Goal: Information Seeking & Learning: Learn about a topic

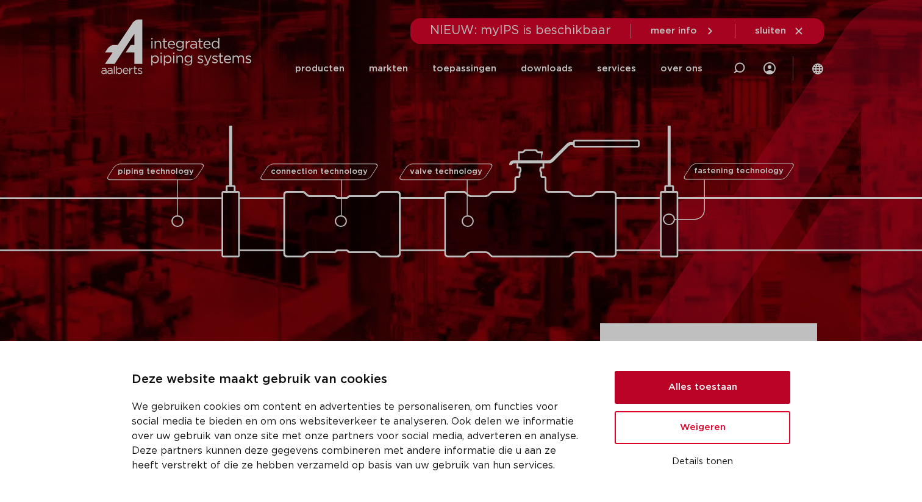
click at [680, 379] on button "Alles toestaan" at bounding box center [702, 387] width 176 height 33
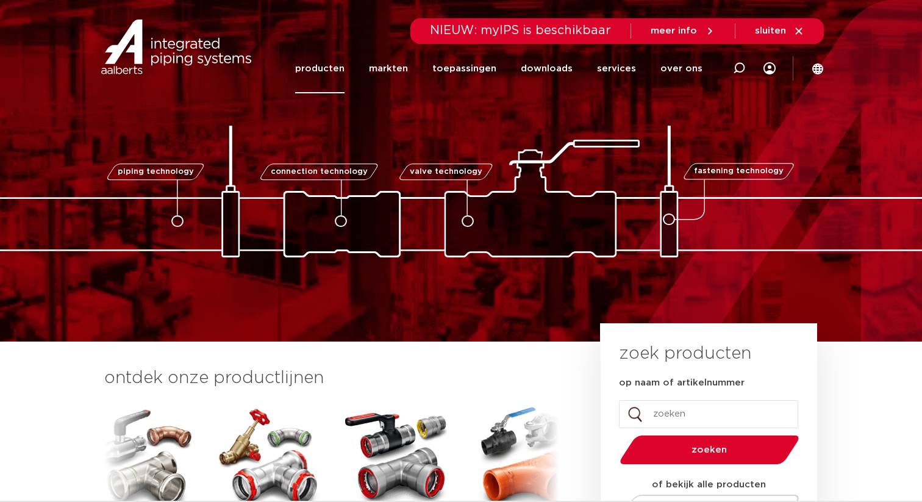
click at [313, 70] on link "producten" at bounding box center [319, 68] width 49 height 49
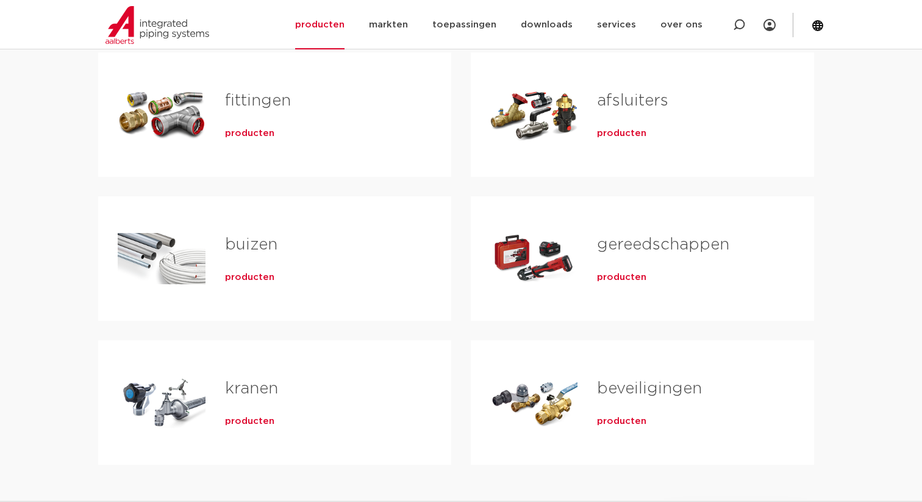
scroll to position [254, 0]
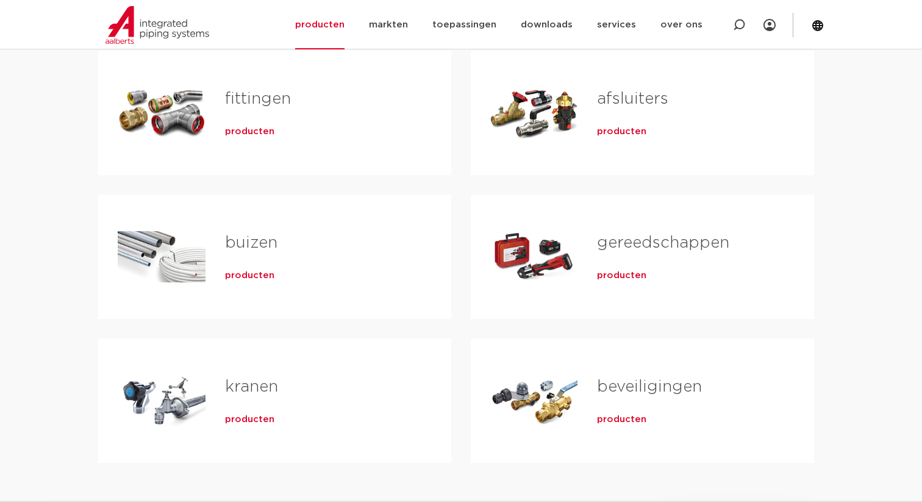
click at [232, 132] on span "producten" at bounding box center [249, 132] width 49 height 12
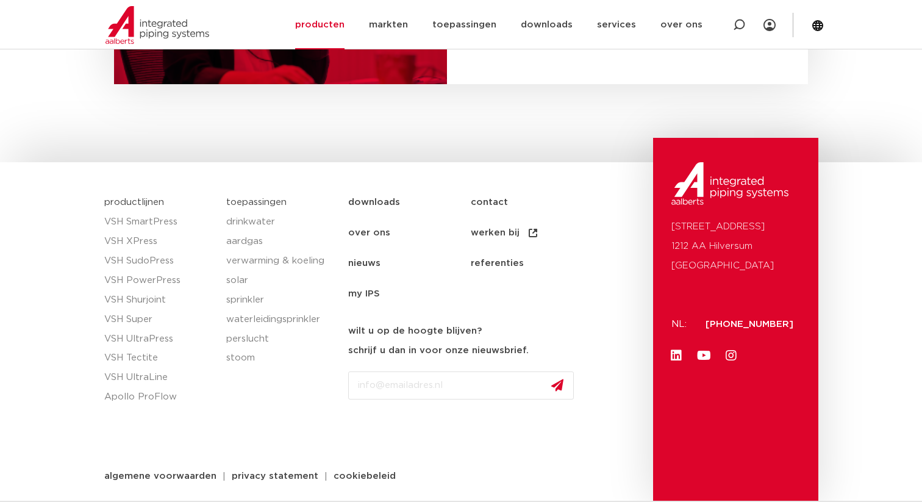
scroll to position [6127, 0]
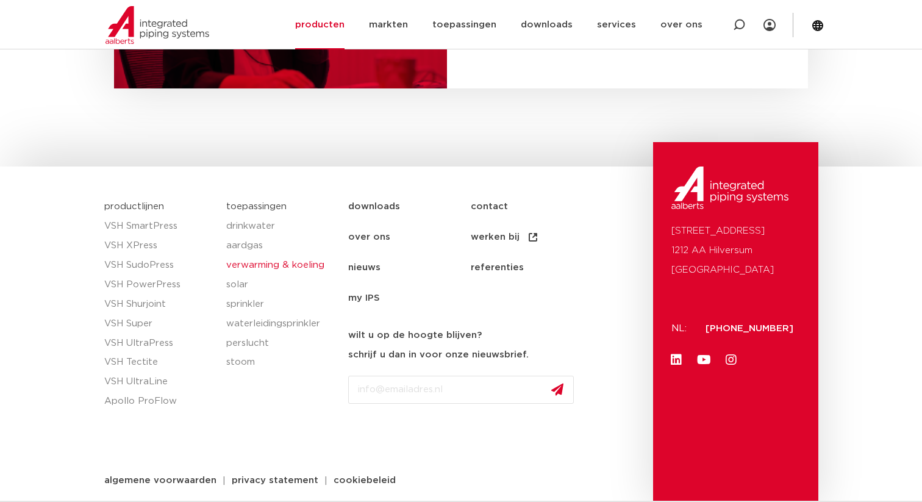
click at [269, 265] on link "verwarming & koeling" at bounding box center [281, 265] width 110 height 20
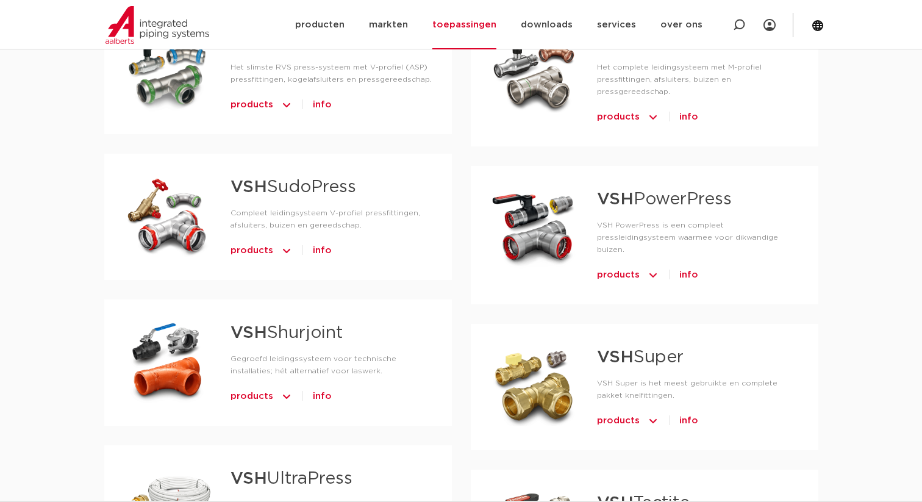
scroll to position [928, 0]
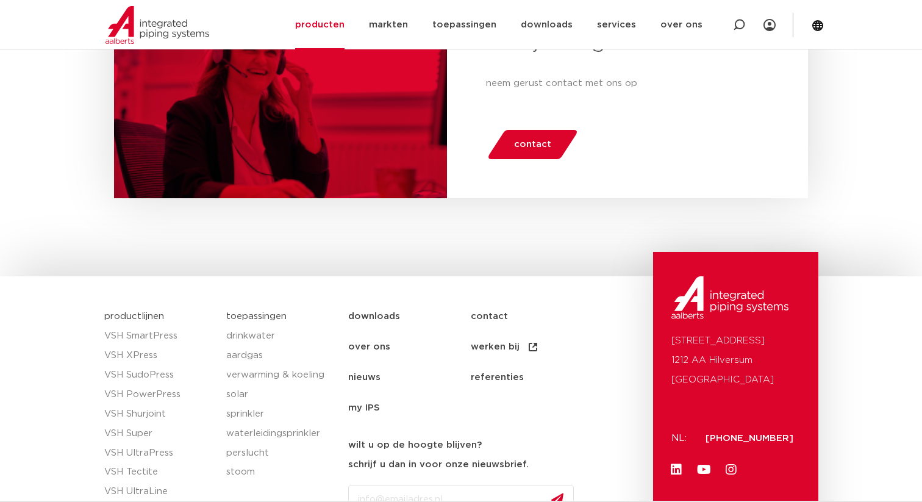
scroll to position [6127, 0]
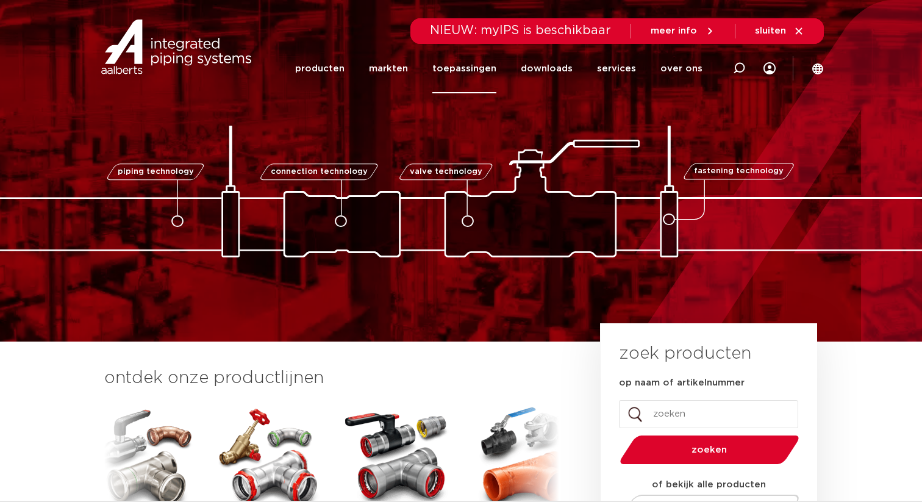
click at [465, 68] on link "toepassingen" at bounding box center [464, 68] width 64 height 49
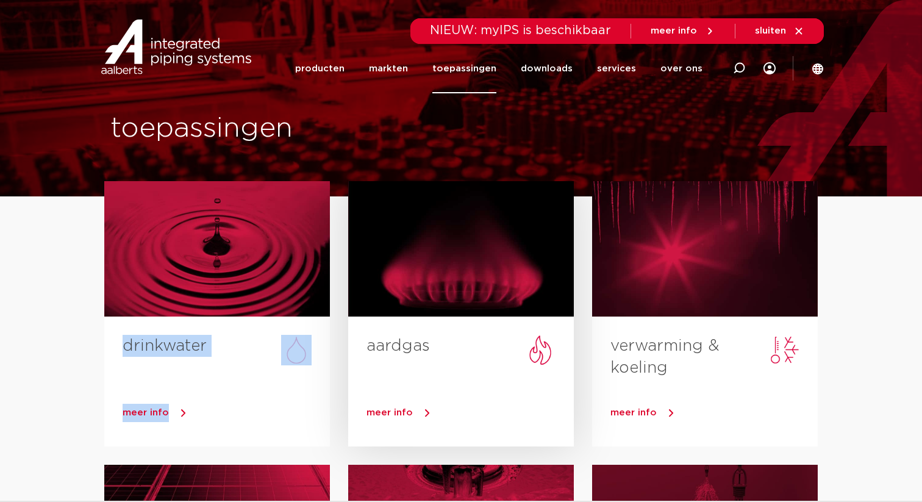
drag, startPoint x: 209, startPoint y: 270, endPoint x: 475, endPoint y: 295, distance: 266.9
click at [475, 181] on div "drinkwater meer info aardgas meer info verwarming & koeling meer info solar mee…" at bounding box center [460, 181] width 713 height 0
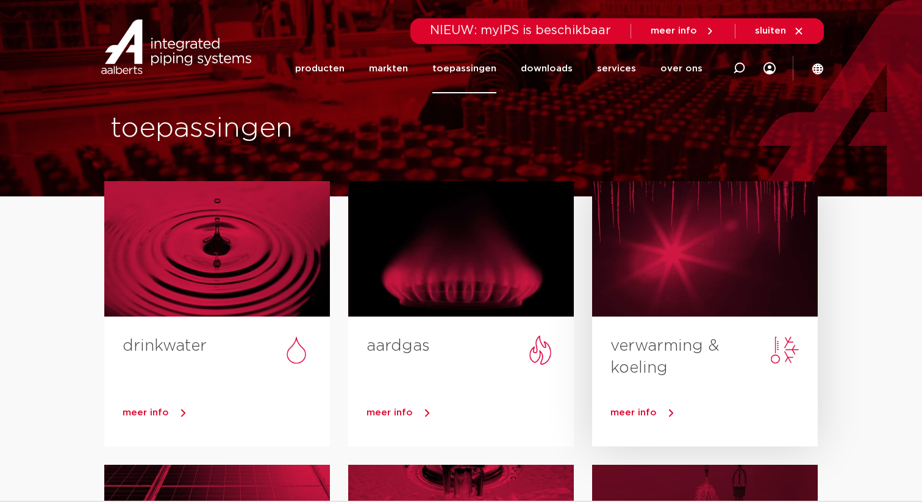
click at [638, 293] on div at bounding box center [705, 248] width 226 height 135
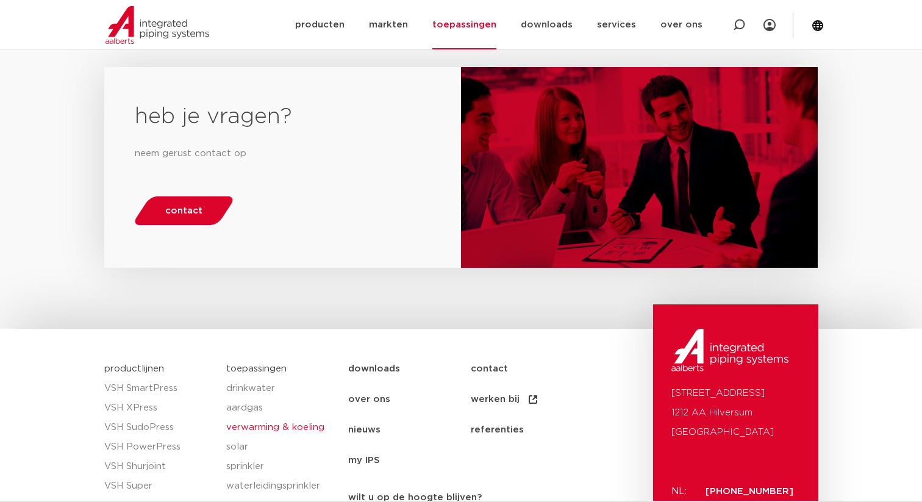
scroll to position [1754, 0]
